Goal: Find specific page/section: Find specific page/section

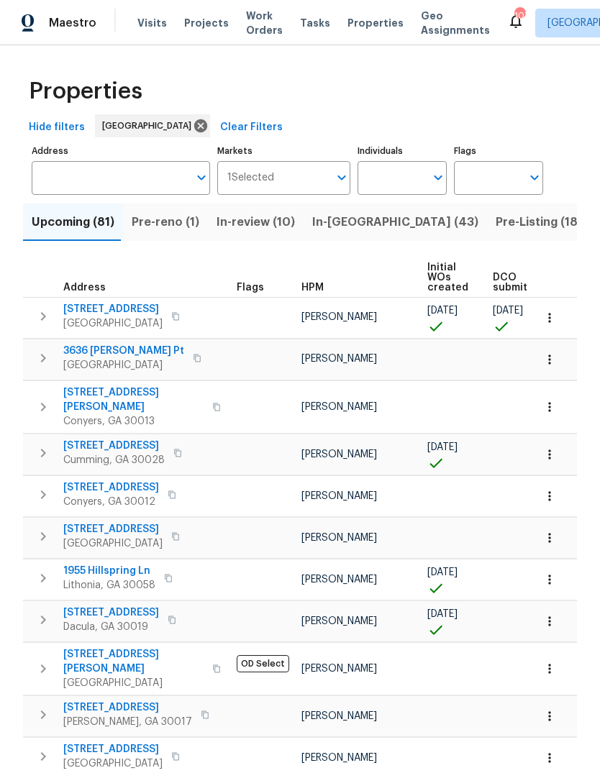
click at [404, 177] on input "Individuals" at bounding box center [392, 178] width 68 height 34
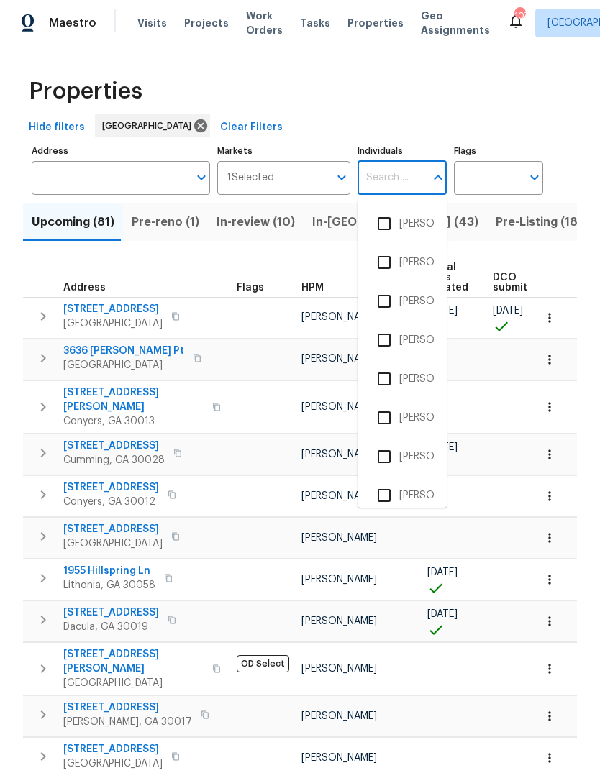
click at [322, 184] on input "Markets" at bounding box center [301, 178] width 55 height 34
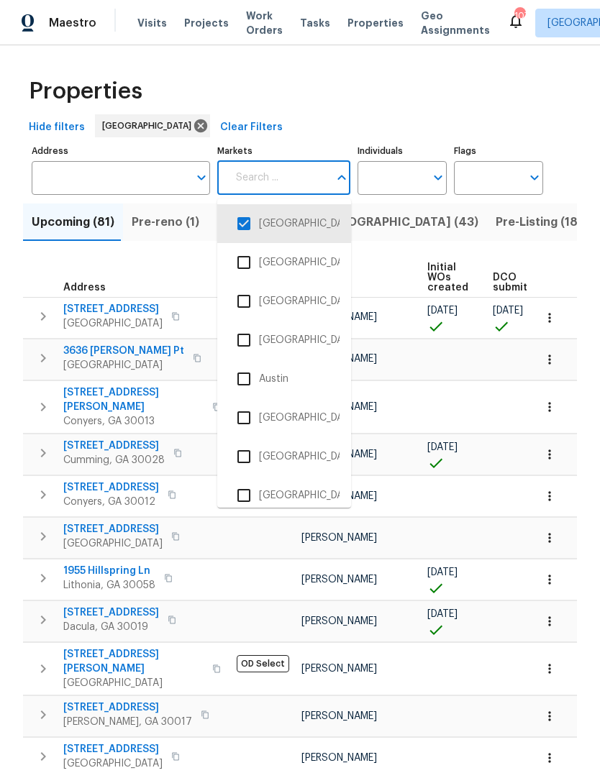
click at [413, 172] on input "Individuals" at bounding box center [392, 178] width 68 height 34
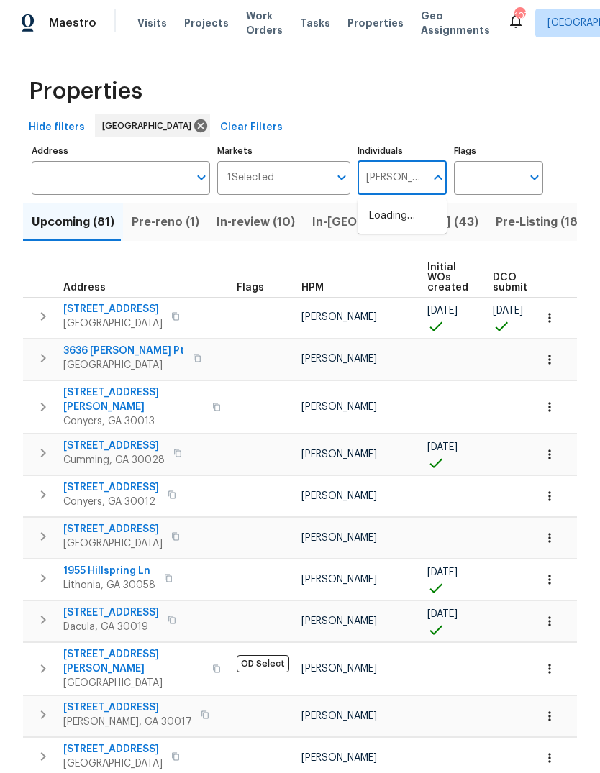
type input "Ryan fogarty"
click at [398, 215] on input "checkbox" at bounding box center [384, 224] width 30 height 30
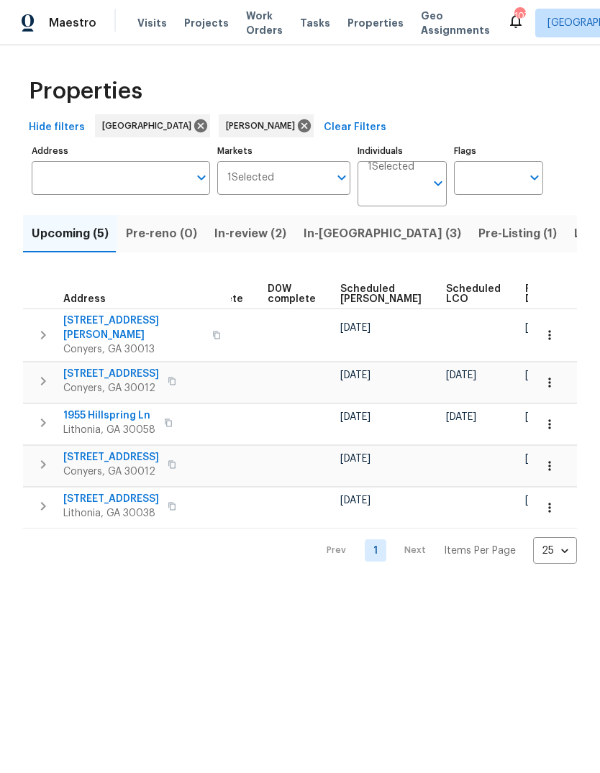
scroll to position [0, 360]
